Goal: Task Accomplishment & Management: Use online tool/utility

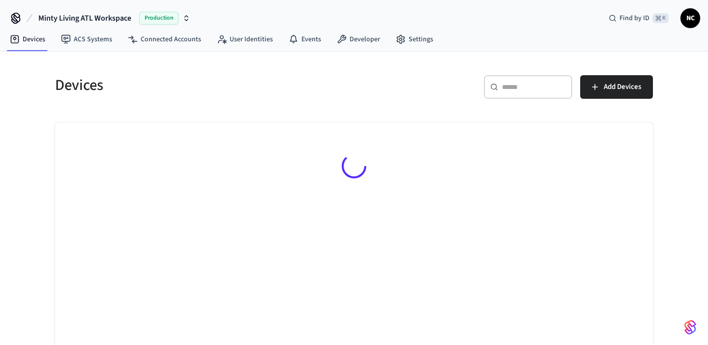
click at [516, 81] on div "​ ​" at bounding box center [528, 87] width 89 height 24
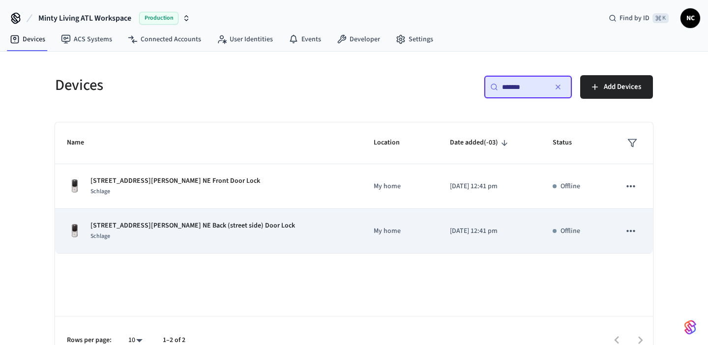
type input "*******"
click at [274, 228] on div "[STREET_ADDRESS][PERSON_NAME] NE Back (street side) Door Lock Schlage" at bounding box center [208, 231] width 283 height 21
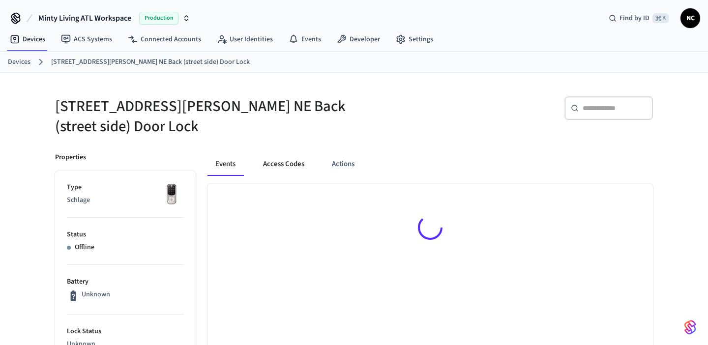
click at [283, 163] on button "Access Codes" at bounding box center [283, 164] width 57 height 24
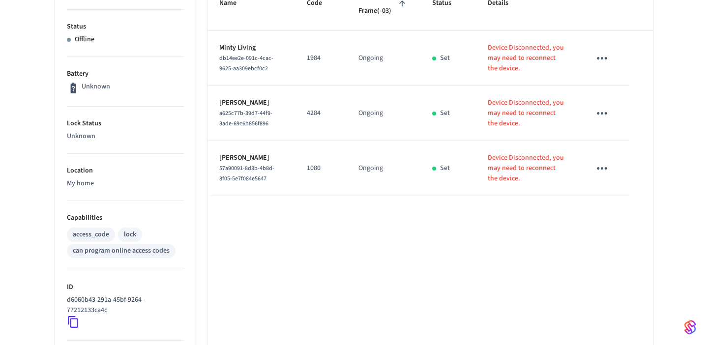
scroll to position [245, 0]
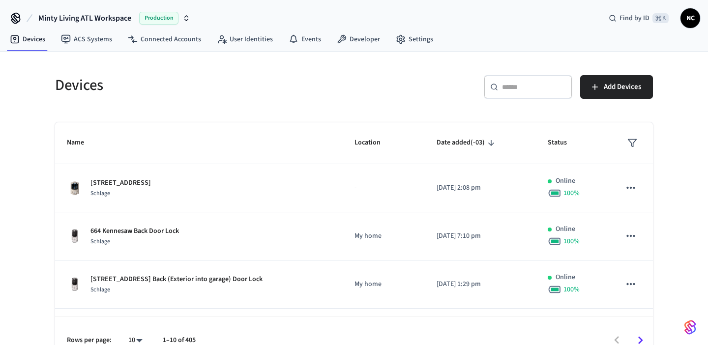
click at [522, 97] on div "​ ​" at bounding box center [528, 87] width 89 height 24
click at [522, 93] on div "​ ​" at bounding box center [528, 87] width 89 height 24
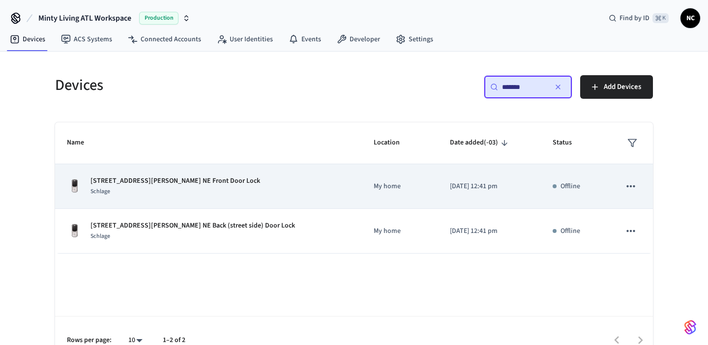
type input "*******"
click at [270, 188] on div "[STREET_ADDRESS][PERSON_NAME] NE Front Door Lock Schlage" at bounding box center [208, 186] width 283 height 21
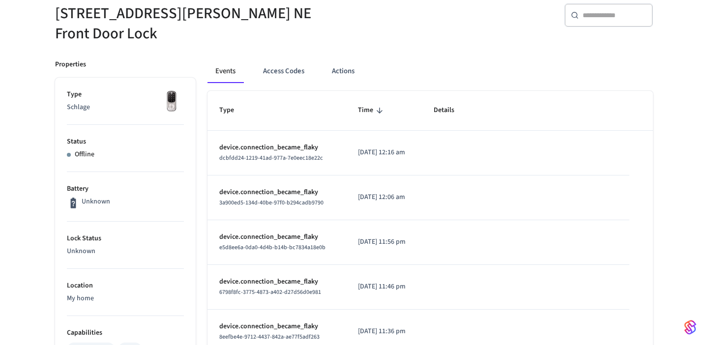
scroll to position [93, 0]
click at [287, 59] on button "Access Codes" at bounding box center [283, 71] width 57 height 24
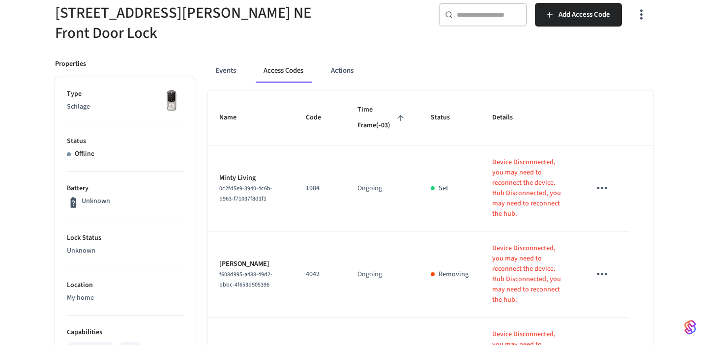
scroll to position [366, 0]
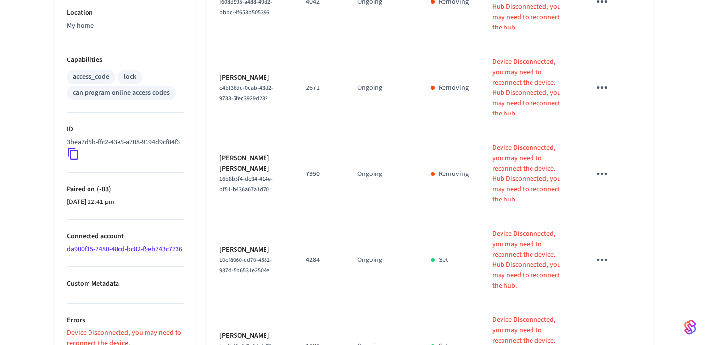
click at [311, 255] on p "4284" at bounding box center [320, 260] width 28 height 10
copy p "4284"
